Goal: Information Seeking & Learning: Learn about a topic

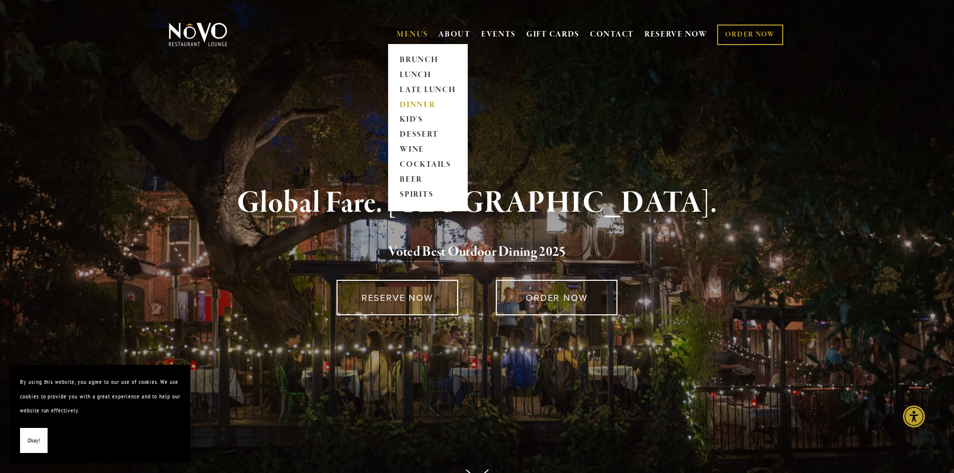
click at [410, 107] on link "DINNER" at bounding box center [428, 105] width 63 height 15
